Goal: Task Accomplishment & Management: Manage account settings

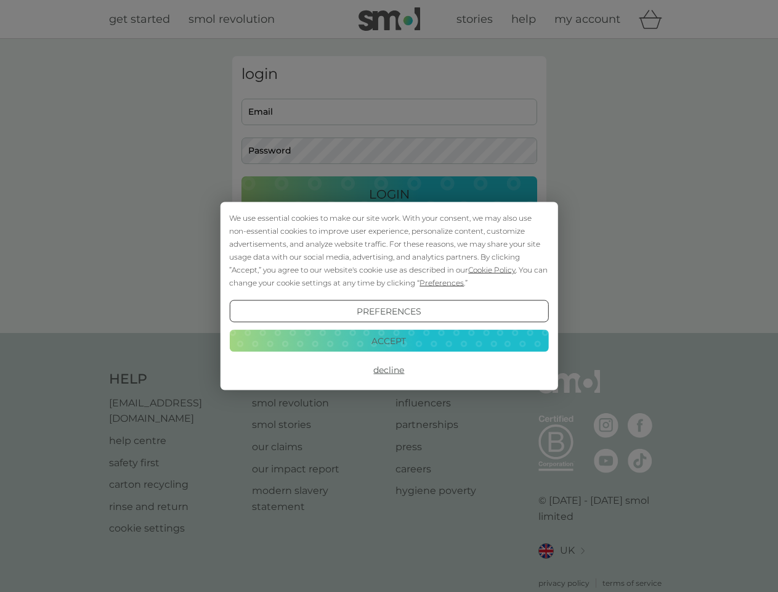
click at [492, 269] on span "Cookie Policy" at bounding box center [491, 269] width 47 height 9
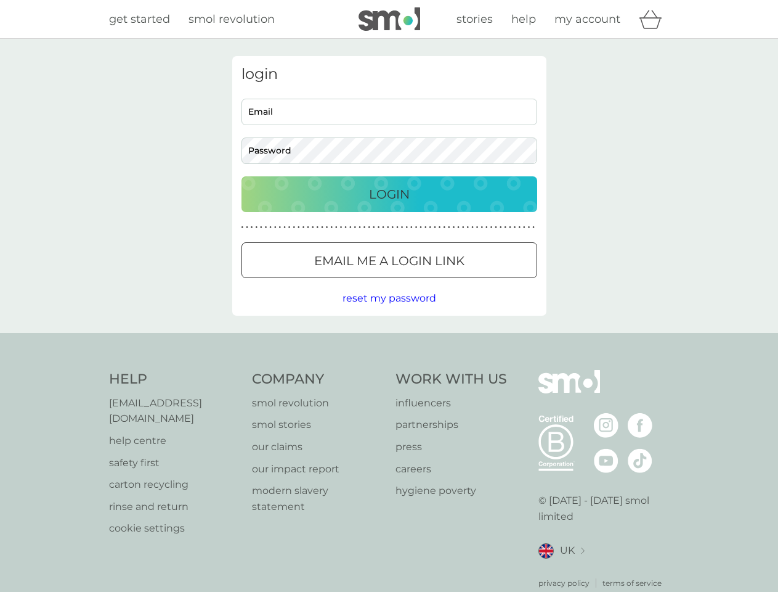
click at [441, 282] on div "login Email Password Login ● ● ● ● ● ● ● ● ● ● ● ● ● ● ● ● ● ● ● ● ● ● ● ● ● ● …" at bounding box center [389, 185] width 314 height 259
click at [389, 311] on div "login Email Password Login ● ● ● ● ● ● ● ● ● ● ● ● ● ● ● ● ● ● ● ● ● ● ● ● ● ● …" at bounding box center [389, 185] width 314 height 259
click at [389, 370] on div "Help [EMAIL_ADDRESS][DOMAIN_NAME] help centre safety first carton recycling rin…" at bounding box center [389, 479] width 561 height 219
click at [389, 340] on div "Help [EMAIL_ADDRESS][DOMAIN_NAME] help centre safety first carton recycling rin…" at bounding box center [389, 479] width 778 height 293
